Goal: Task Accomplishment & Management: Manage account settings

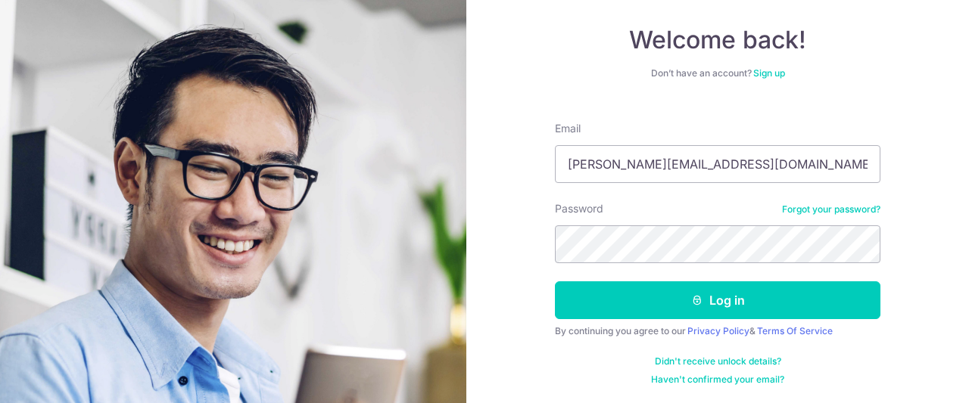
type input "[PERSON_NAME][EMAIL_ADDRESS][DOMAIN_NAME]"
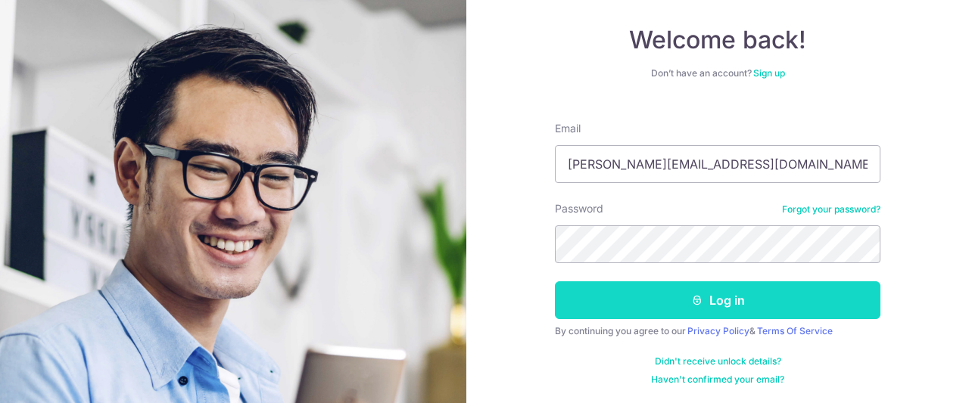
click at [812, 300] on button "Log in" at bounding box center [717, 300] width 325 height 38
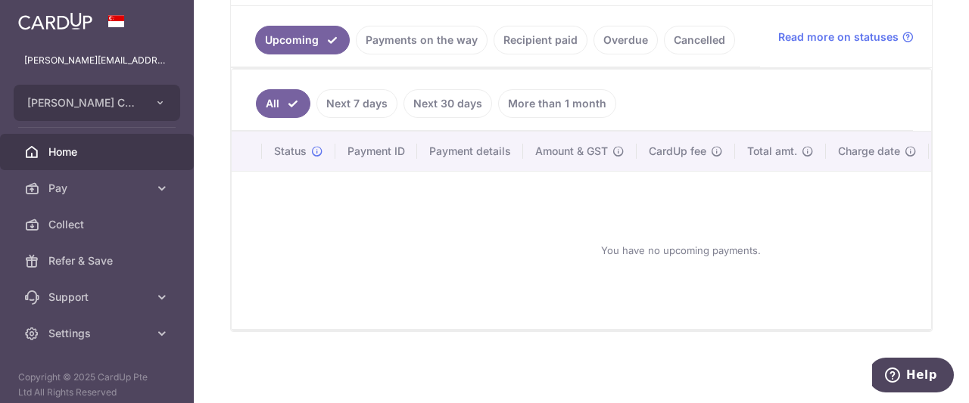
click at [447, 42] on link "Payments on the way" at bounding box center [422, 40] width 132 height 29
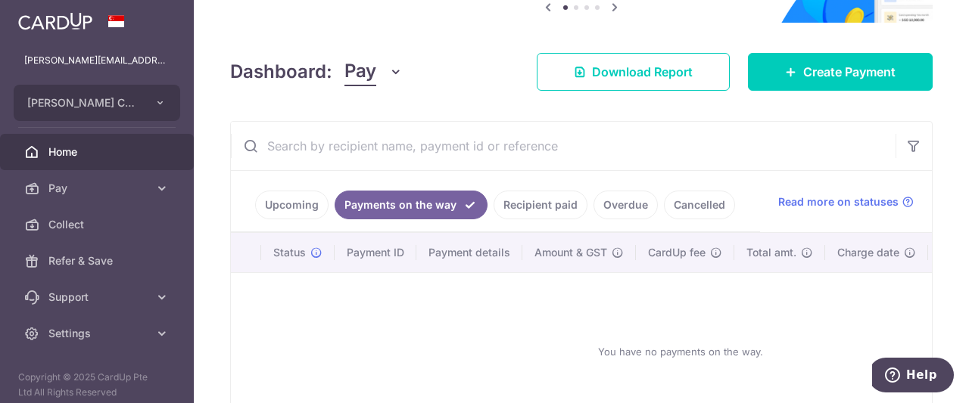
scroll to position [275, 0]
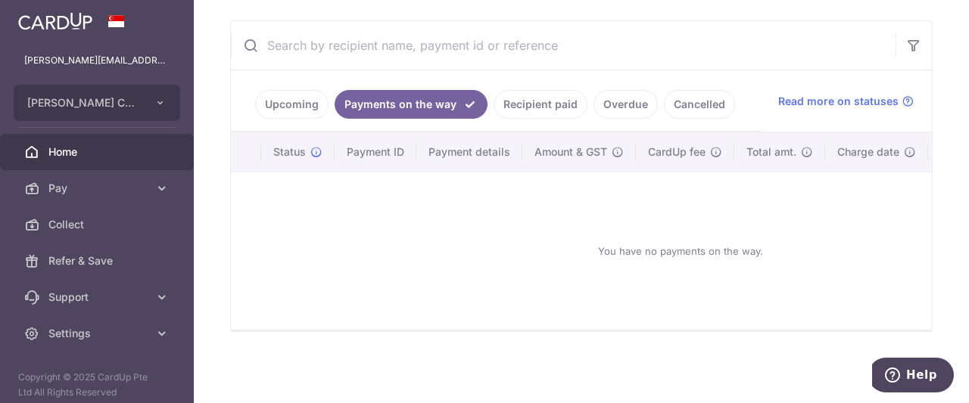
click at [536, 91] on link "Recipient paid" at bounding box center [540, 104] width 94 height 29
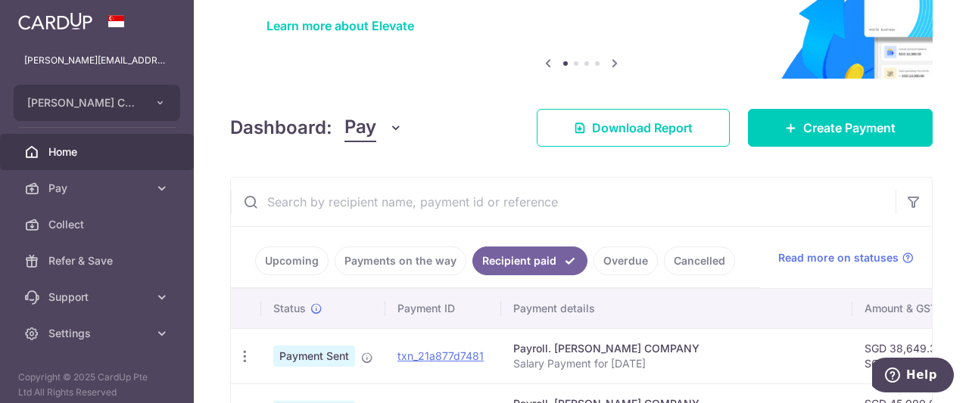
scroll to position [111, 0]
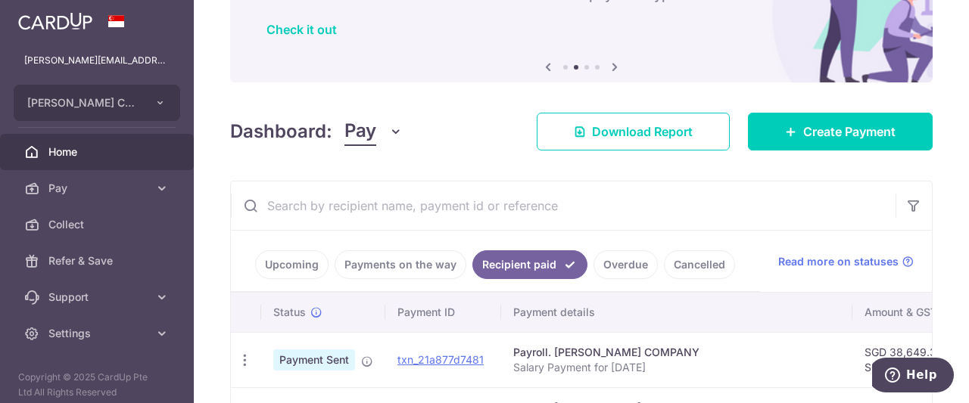
click at [630, 264] on link "Overdue" at bounding box center [625, 264] width 64 height 29
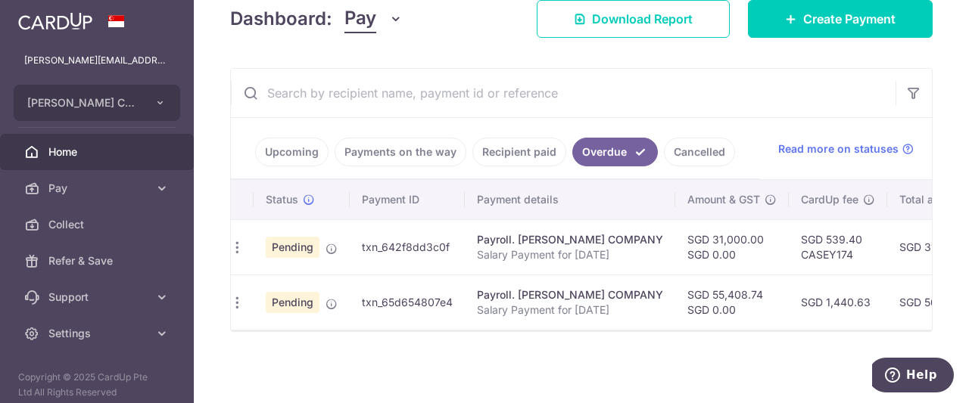
scroll to position [0, 0]
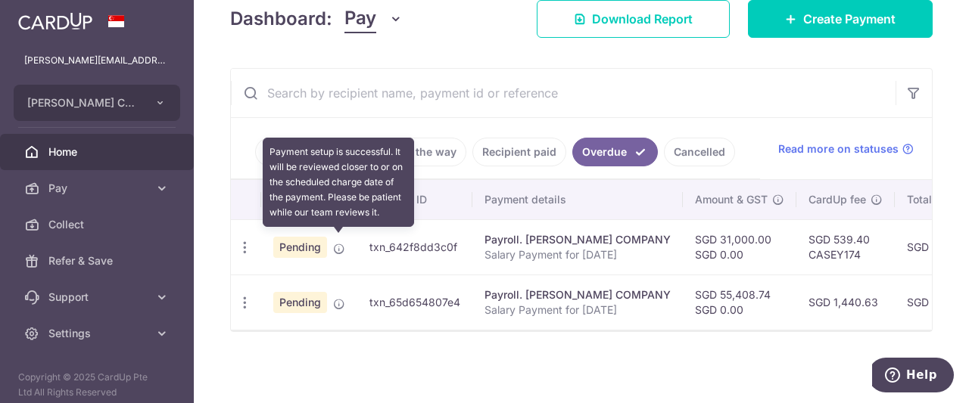
click at [338, 243] on icon at bounding box center [339, 249] width 12 height 12
click at [333, 243] on icon at bounding box center [339, 249] width 12 height 12
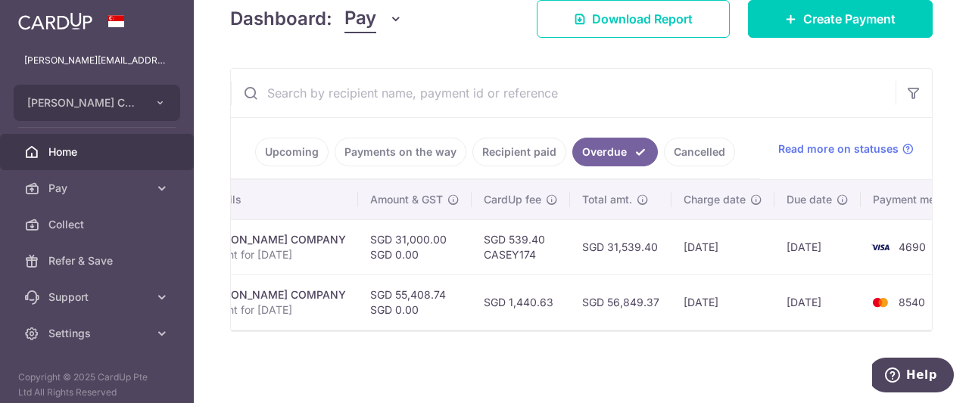
scroll to position [0, 365]
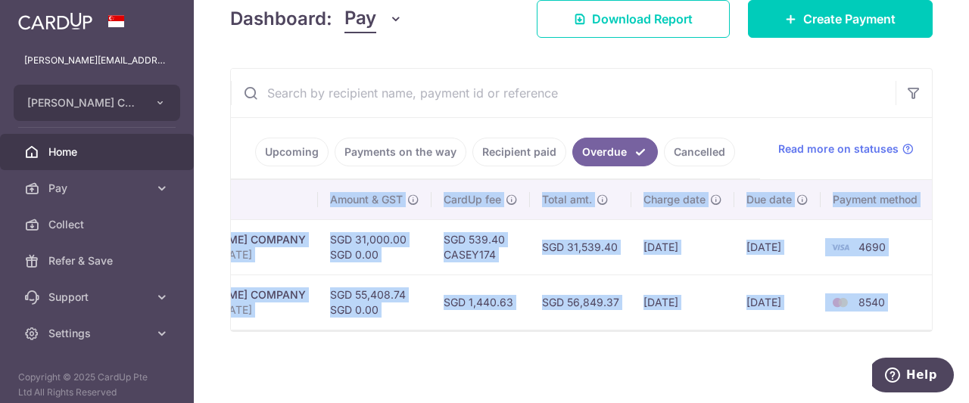
drag, startPoint x: 676, startPoint y: 331, endPoint x: 646, endPoint y: 325, distance: 30.1
click at [644, 325] on div "Status Payment ID Payment details Amount & GST CardUp fee Total amt. Charge dat…" at bounding box center [581, 255] width 701 height 151
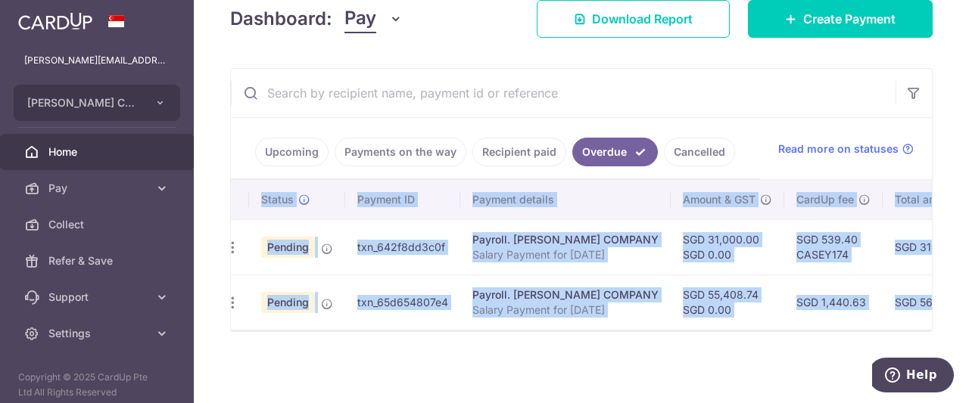
scroll to position [0, 0]
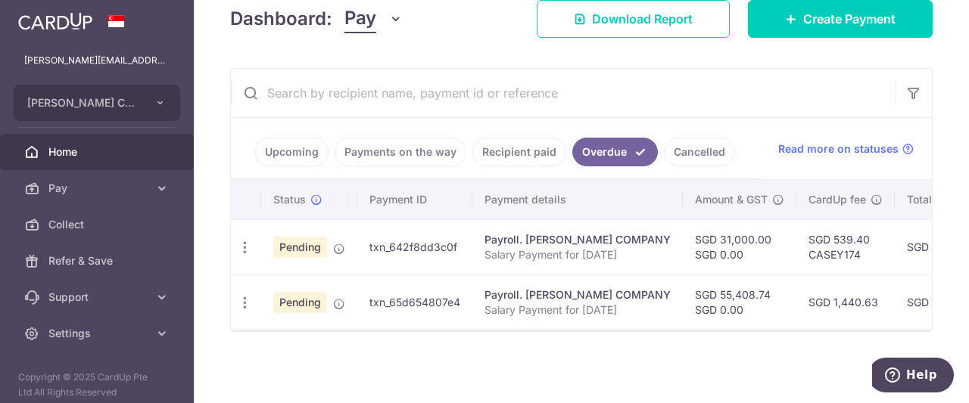
click at [686, 141] on link "Cancelled" at bounding box center [699, 152] width 71 height 29
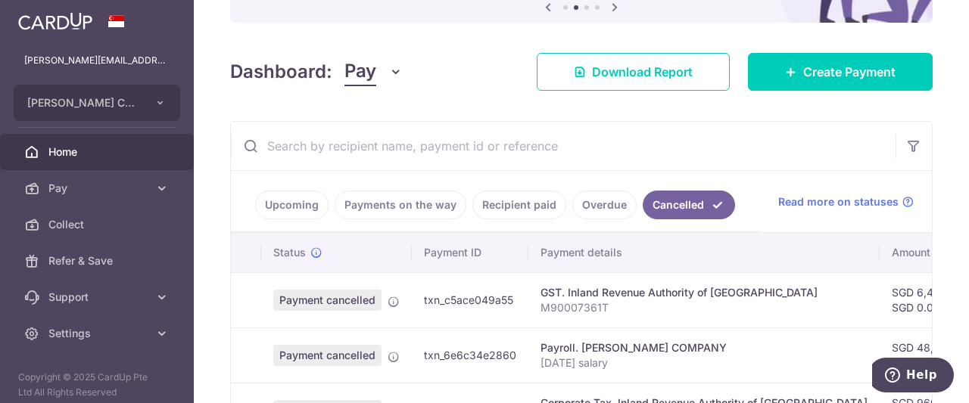
scroll to position [228, 0]
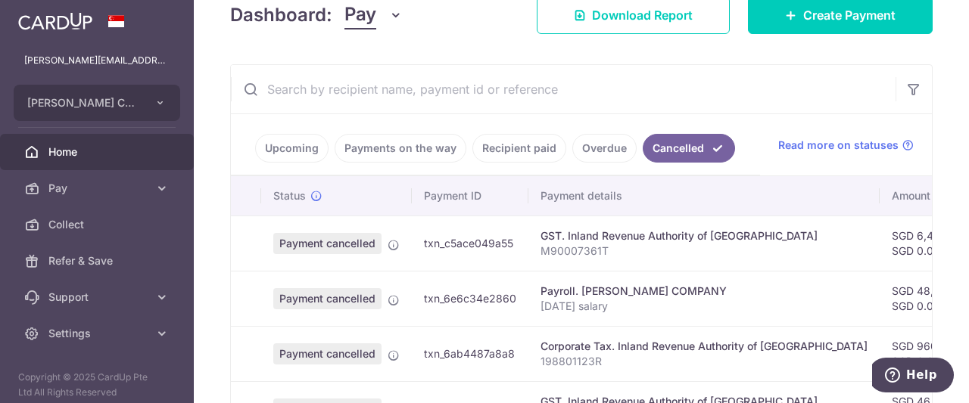
click at [601, 147] on link "Overdue" at bounding box center [604, 148] width 64 height 29
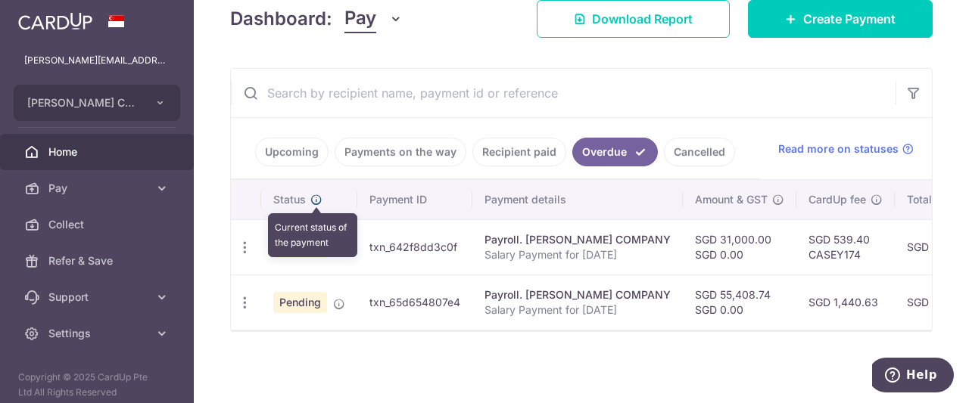
click at [318, 194] on icon at bounding box center [316, 200] width 12 height 12
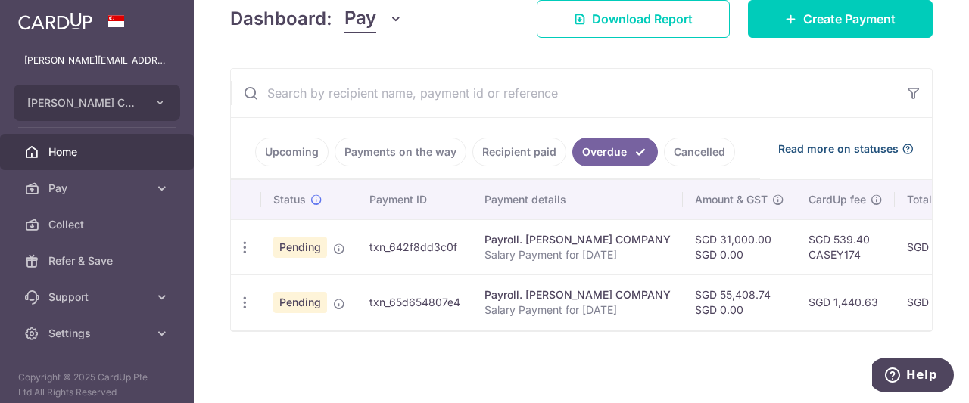
click at [901, 143] on icon at bounding box center [907, 149] width 12 height 12
click at [241, 244] on icon "button" at bounding box center [245, 248] width 16 height 16
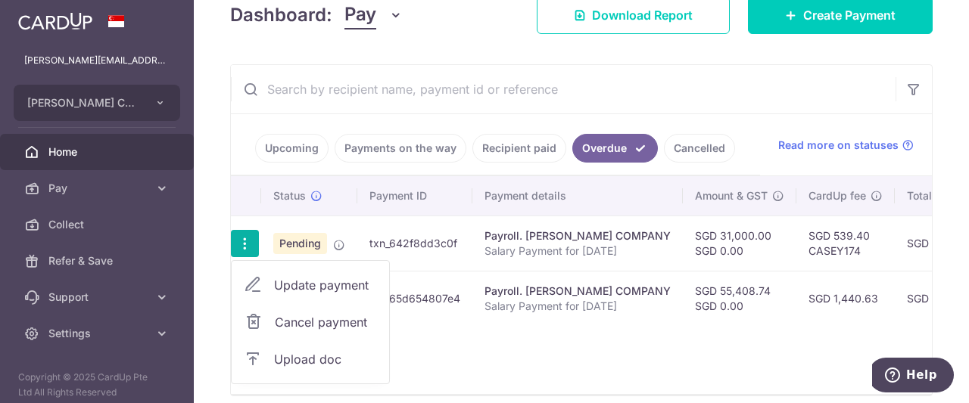
click at [241, 240] on icon "button" at bounding box center [245, 244] width 16 height 16
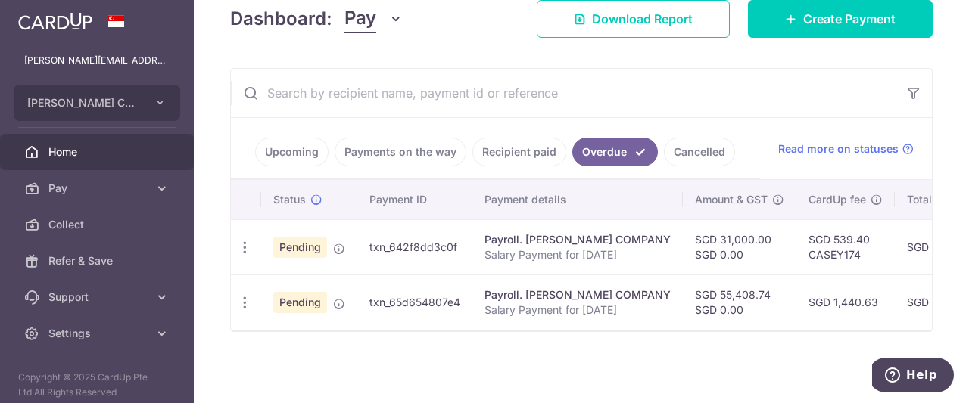
drag, startPoint x: 421, startPoint y: 332, endPoint x: 679, endPoint y: 340, distance: 258.9
click at [679, 340] on div "× Pause Schedule Pause all future payments in this series Pause just this one p…" at bounding box center [581, 201] width 775 height 403
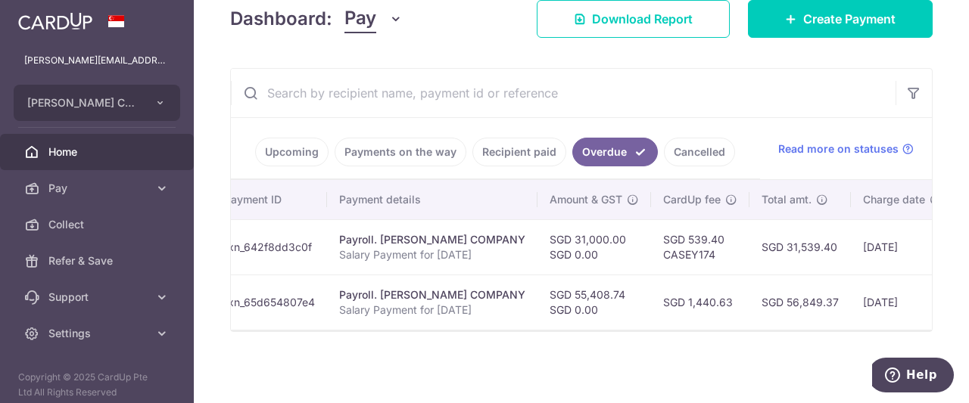
scroll to position [0, 0]
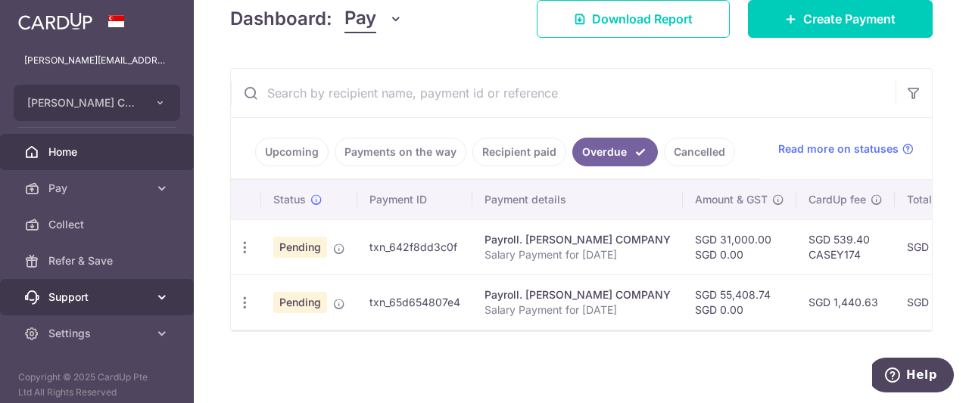
click at [159, 291] on icon at bounding box center [161, 297] width 15 height 15
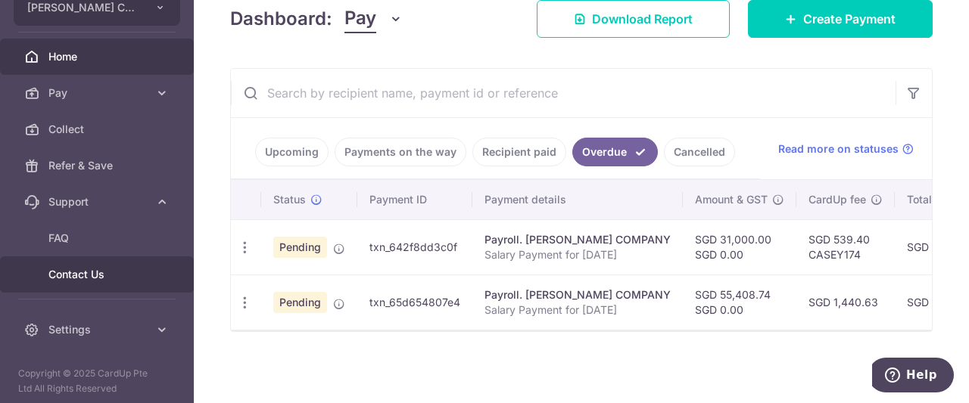
scroll to position [100, 0]
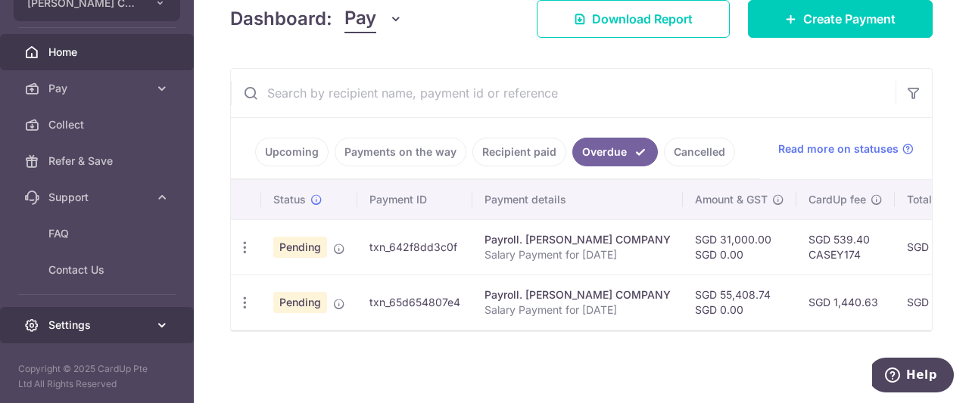
click at [154, 329] on icon at bounding box center [161, 325] width 15 height 15
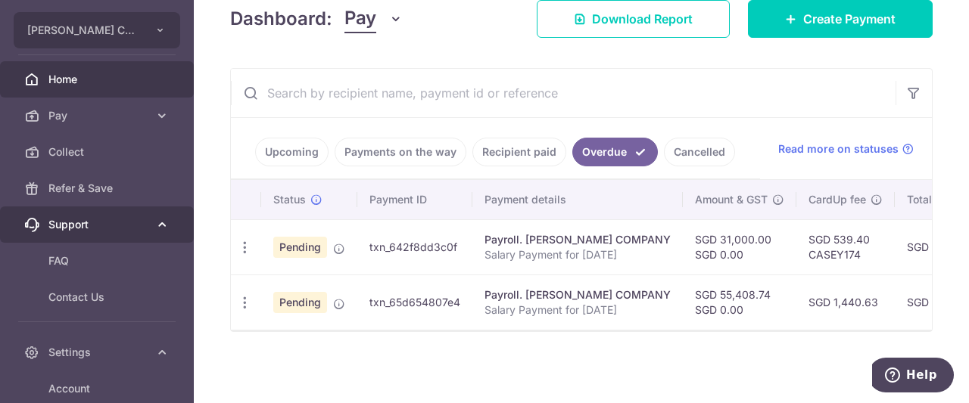
scroll to position [39, 0]
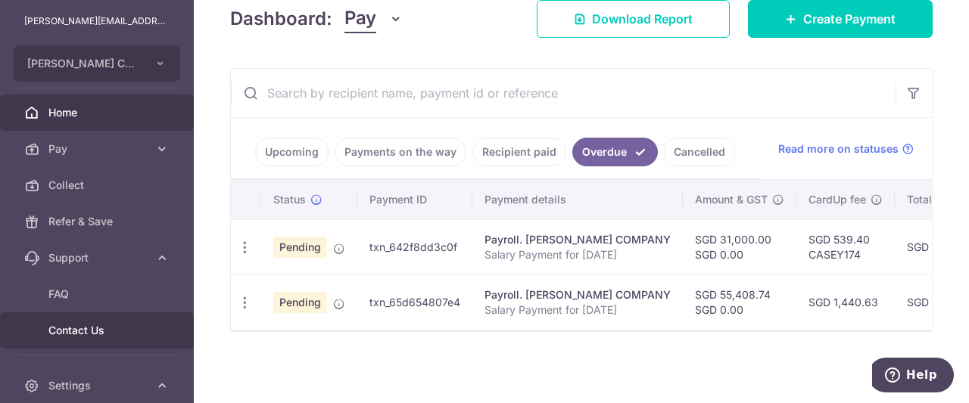
click at [120, 316] on link "Contact Us" at bounding box center [97, 330] width 194 height 36
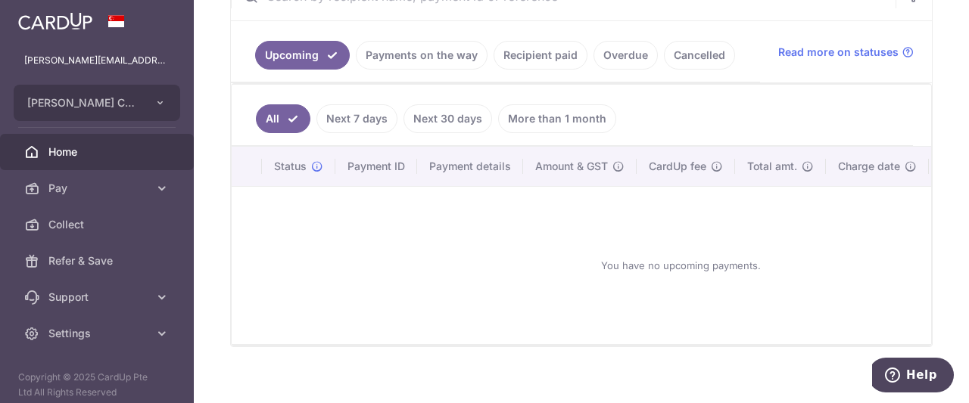
click at [371, 114] on link "Next 7 days" at bounding box center [356, 118] width 81 height 29
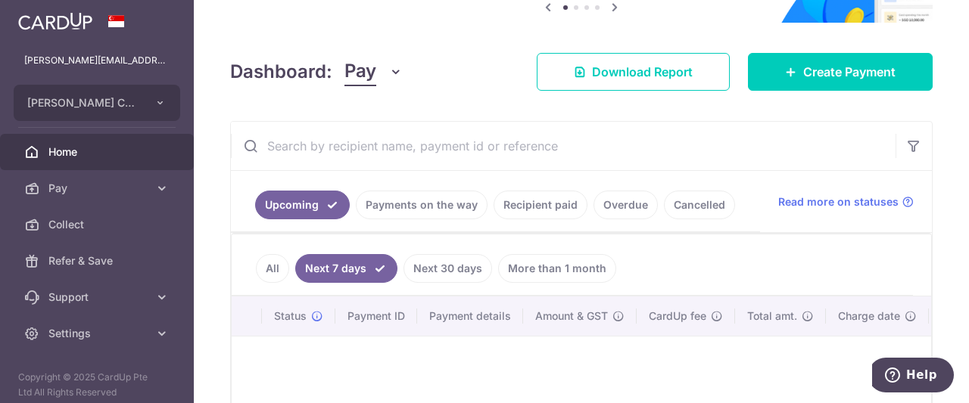
scroll to position [321, 0]
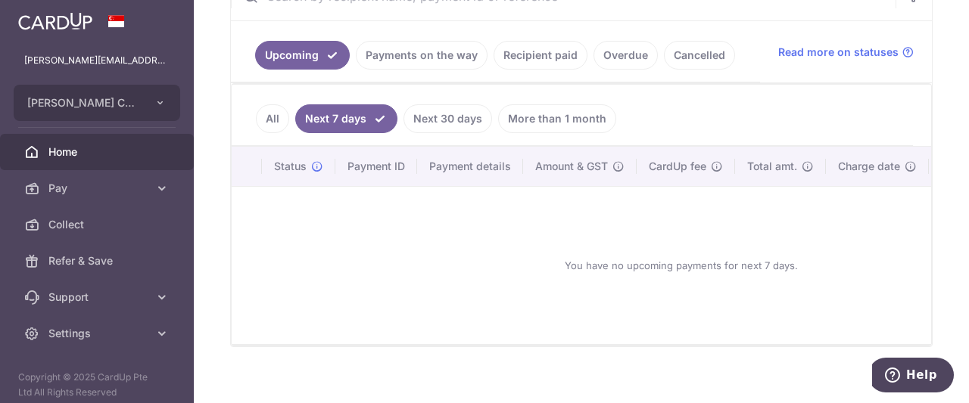
click at [623, 55] on link "Overdue" at bounding box center [625, 55] width 64 height 29
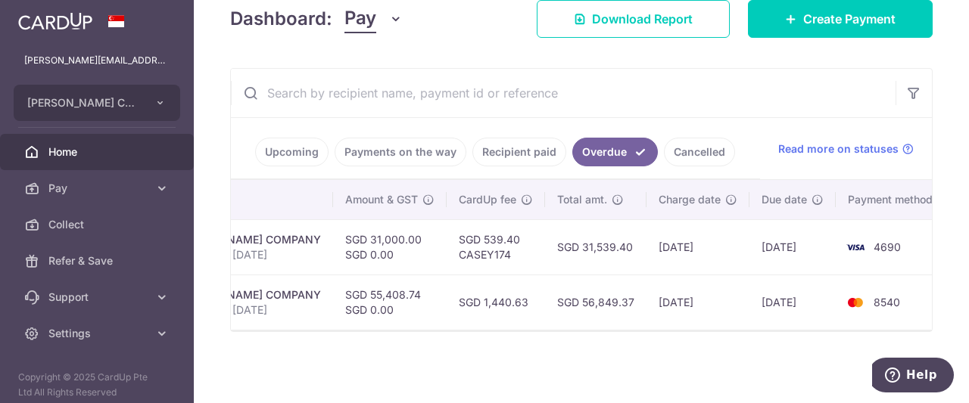
scroll to position [0, 365]
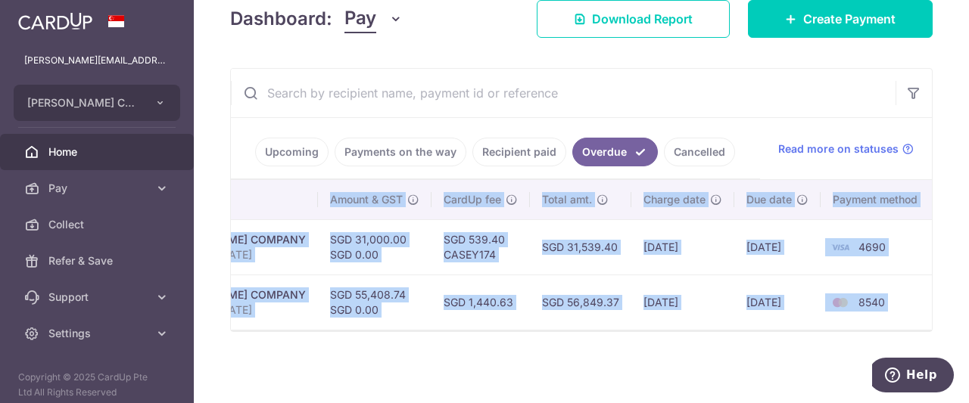
drag, startPoint x: 623, startPoint y: 334, endPoint x: 433, endPoint y: 330, distance: 190.0
click at [433, 330] on div "× Pause Schedule Pause all future payments in this series Pause just this one p…" at bounding box center [581, 201] width 775 height 403
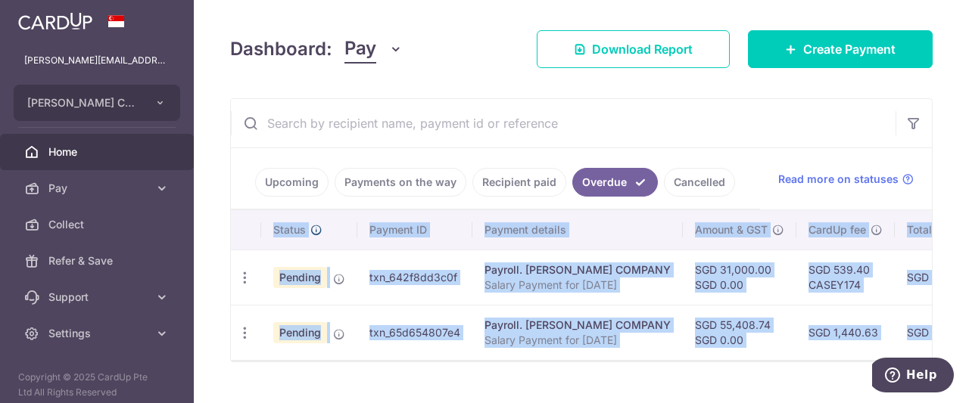
scroll to position [228, 0]
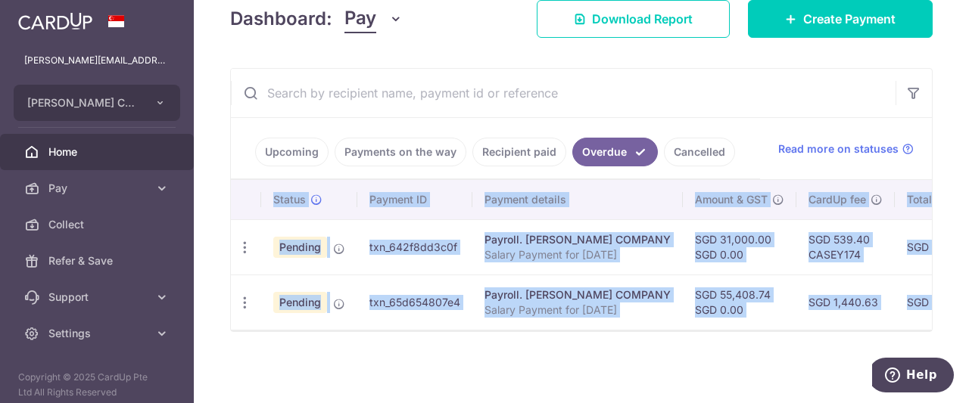
drag, startPoint x: 368, startPoint y: 241, endPoint x: 457, endPoint y: 242, distance: 88.5
click at [457, 242] on td "txn_642f8dd3c0f" at bounding box center [414, 246] width 115 height 55
copy td "txn_642f8dd3c0f"
drag, startPoint x: 369, startPoint y: 295, endPoint x: 457, endPoint y: 308, distance: 88.7
click at [457, 308] on td "txn_65d654807e4" at bounding box center [414, 302] width 115 height 55
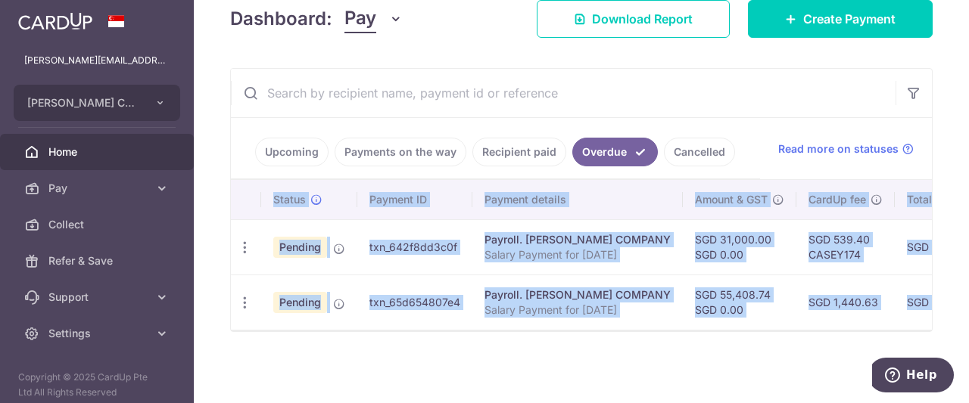
copy td "txn_65d654807e4"
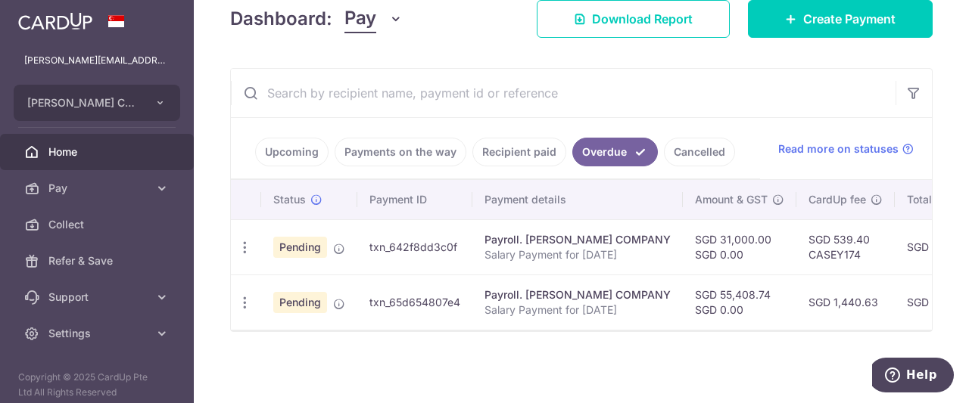
click at [574, 237] on div "Payroll. CASEY LIN COMPANY" at bounding box center [577, 239] width 186 height 15
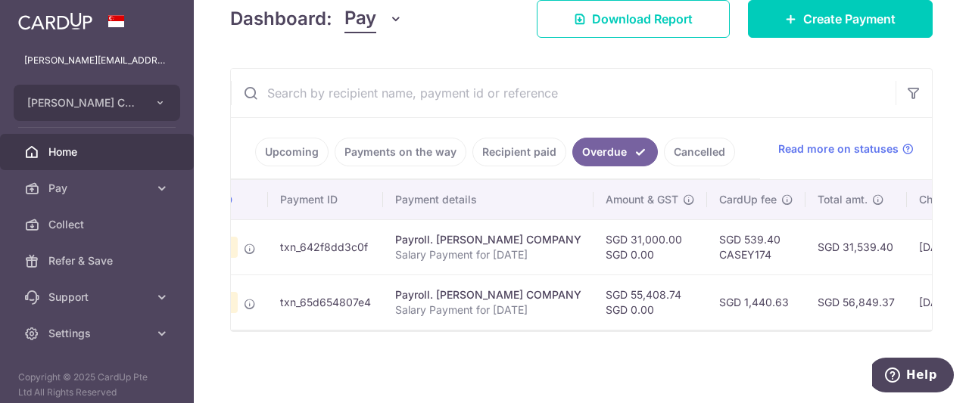
scroll to position [0, 0]
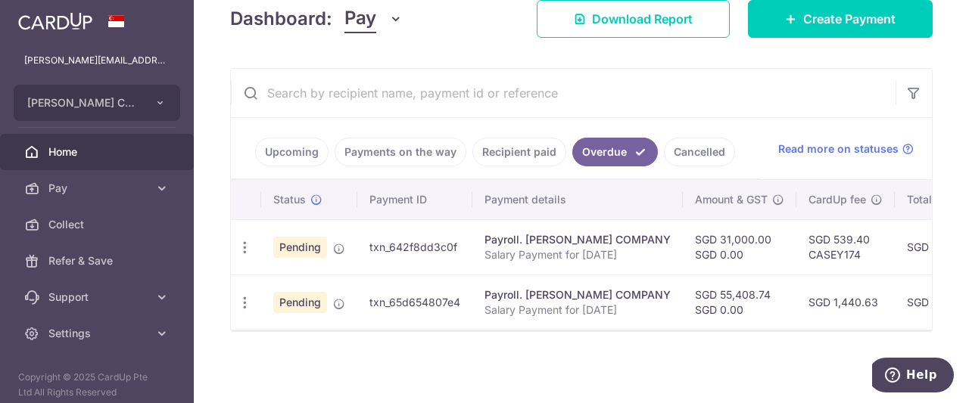
click at [776, 354] on div "× Pause Schedule Pause all future payments in this series Pause just this one p…" at bounding box center [581, 201] width 775 height 403
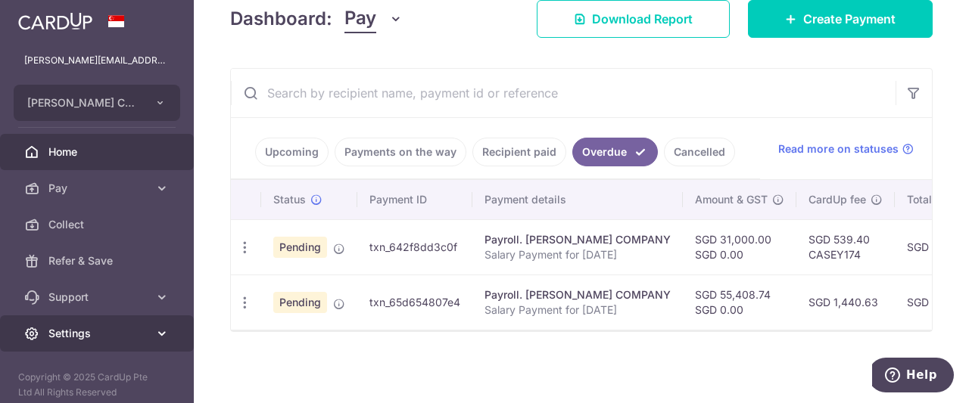
click at [154, 329] on icon at bounding box center [161, 333] width 15 height 15
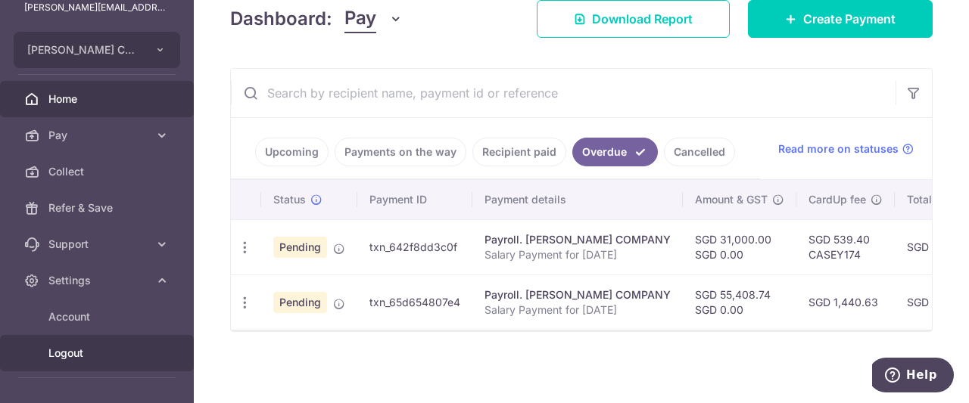
scroll to position [76, 0]
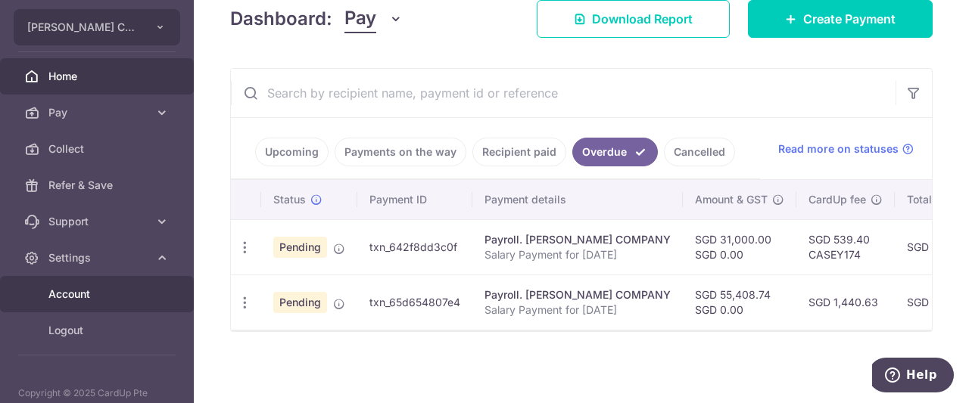
click at [120, 292] on span "Account" at bounding box center [98, 294] width 100 height 15
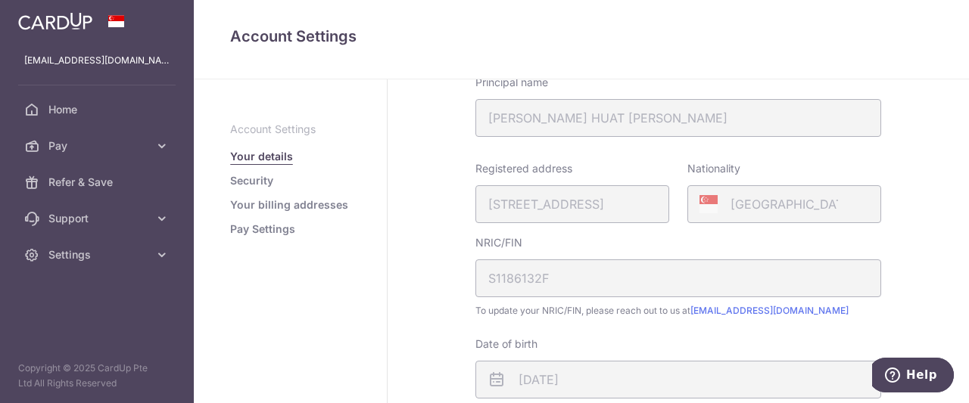
scroll to position [188, 0]
click at [250, 180] on link "Security" at bounding box center [251, 180] width 43 height 15
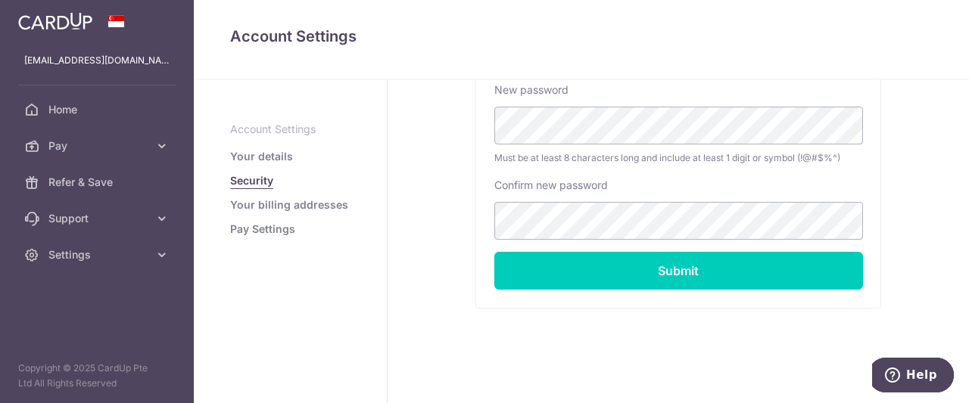
scroll to position [448, 0]
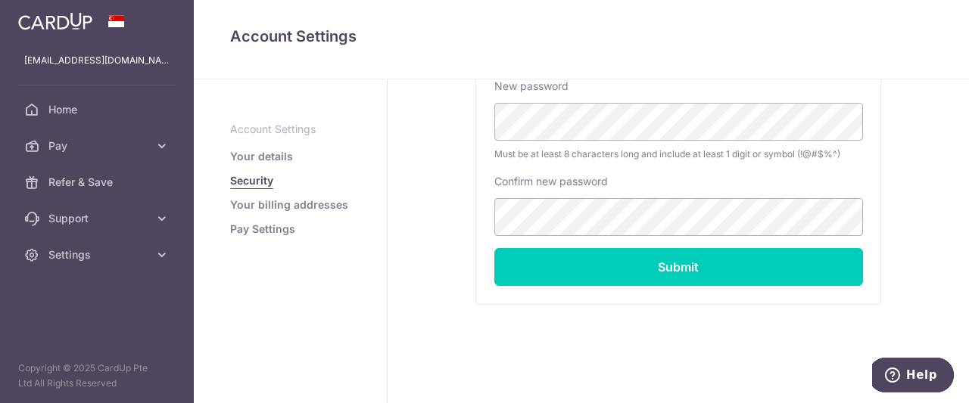
click at [246, 209] on link "Your billing addresses" at bounding box center [289, 204] width 118 height 15
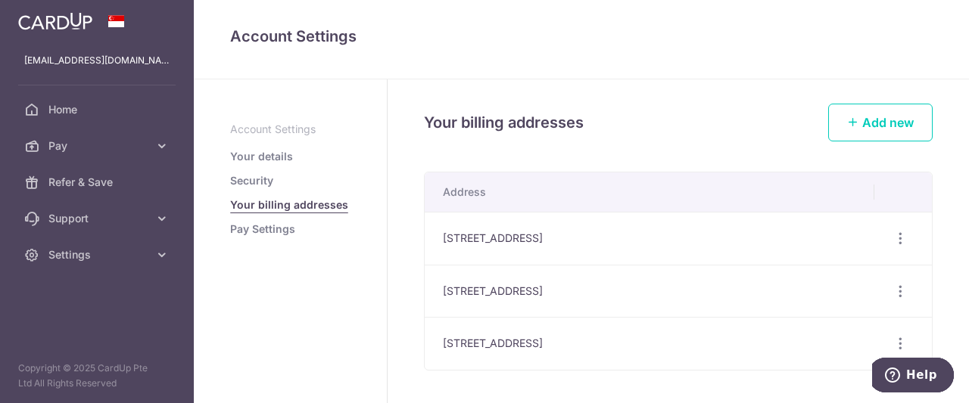
scroll to position [36, 0]
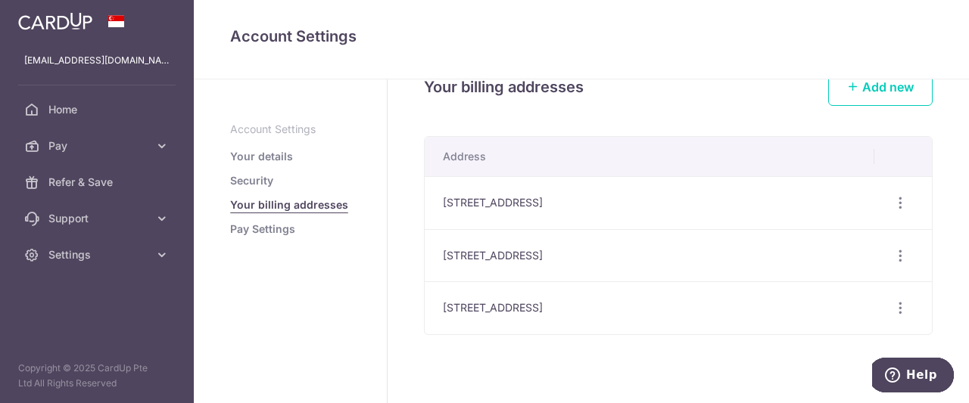
click at [275, 231] on link "Pay Settings" at bounding box center [262, 229] width 65 height 15
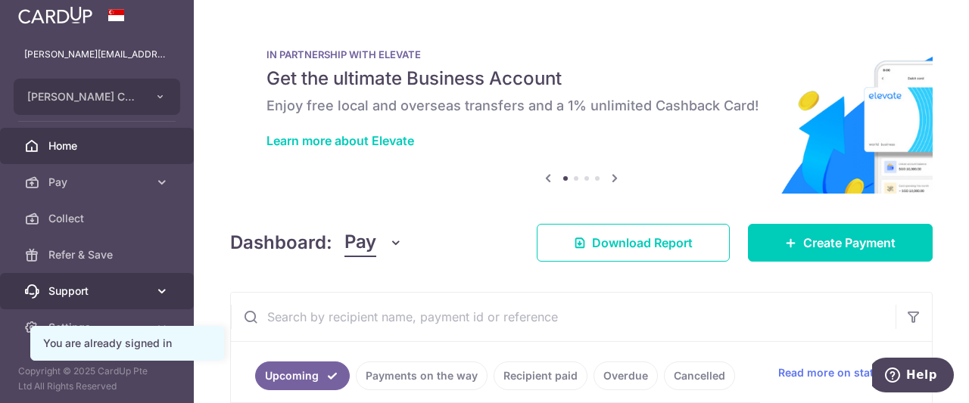
scroll to position [8, 0]
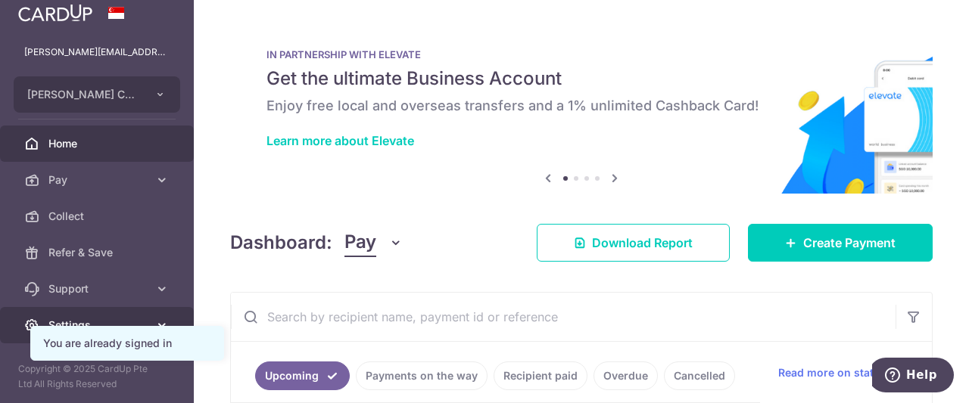
click at [154, 319] on icon at bounding box center [161, 325] width 15 height 15
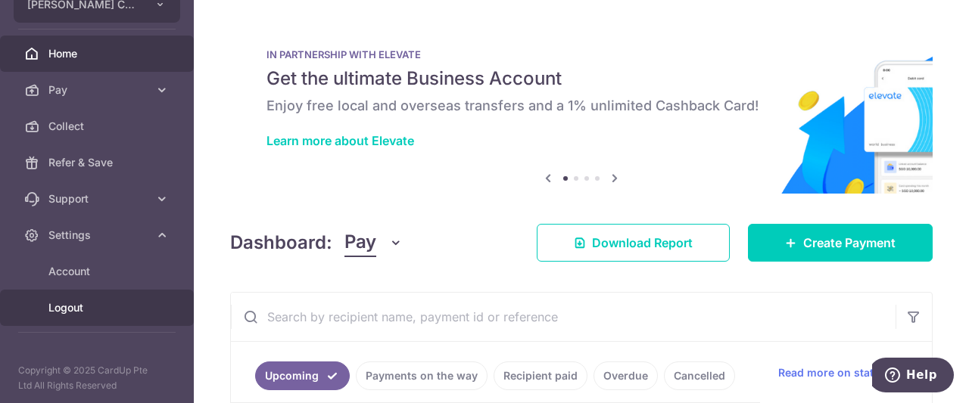
scroll to position [100, 0]
click at [79, 312] on span "Logout" at bounding box center [98, 306] width 100 height 15
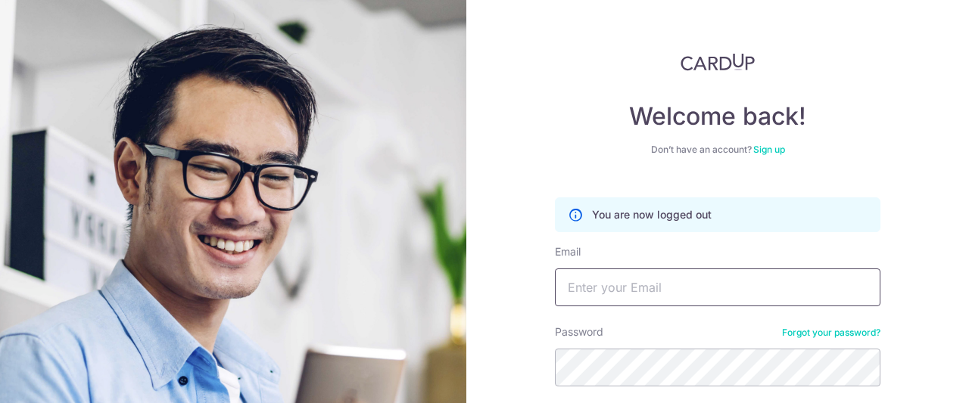
click at [655, 284] on input "Email" at bounding box center [717, 288] width 325 height 38
type input "[EMAIL_ADDRESS][DOMAIN_NAME]"
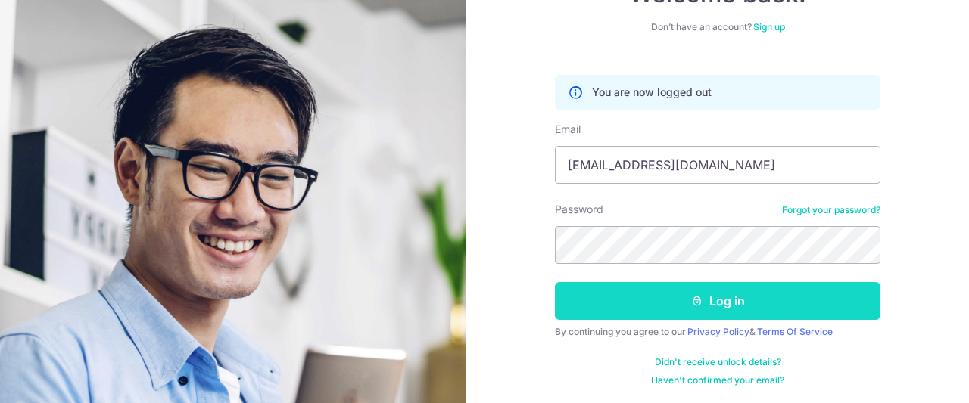
click at [713, 309] on button "Log in" at bounding box center [717, 301] width 325 height 38
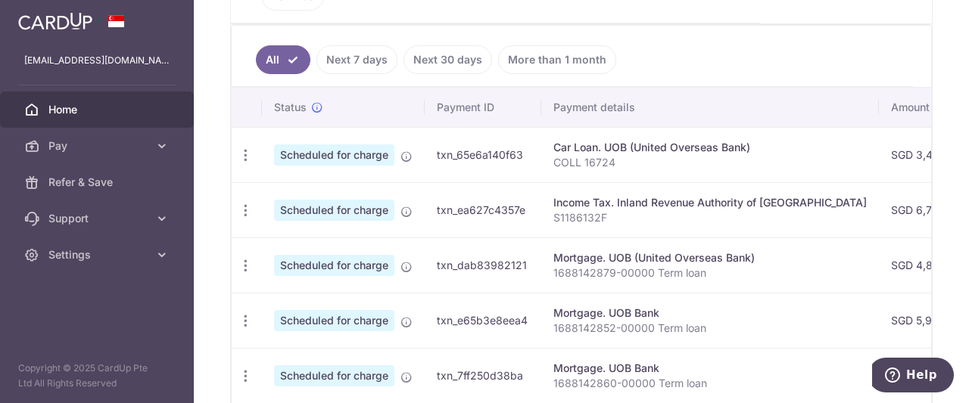
scroll to position [396, 0]
